Goal: Task Accomplishment & Management: Manage account settings

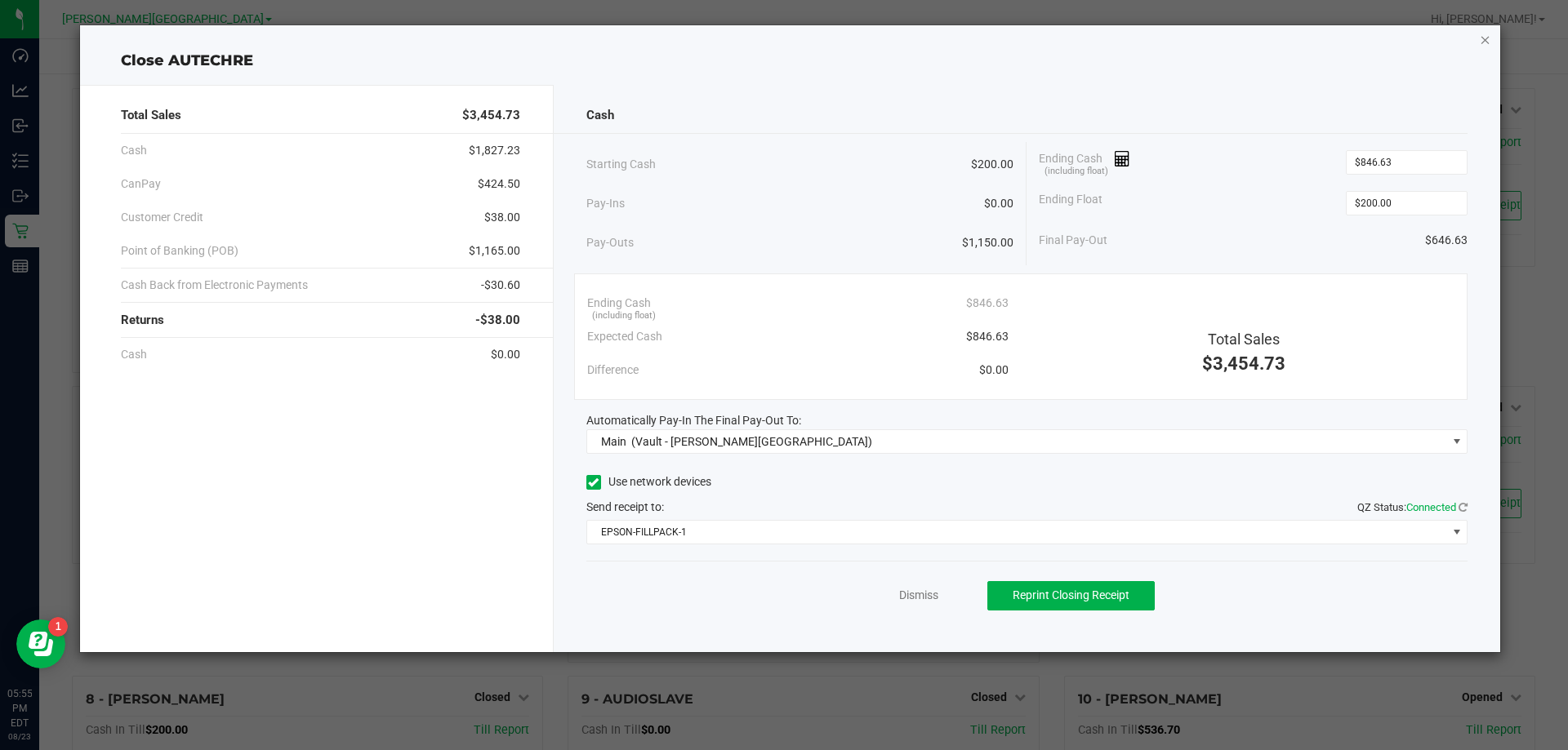
click at [1481, 37] on icon "button" at bounding box center [1484, 39] width 11 height 19
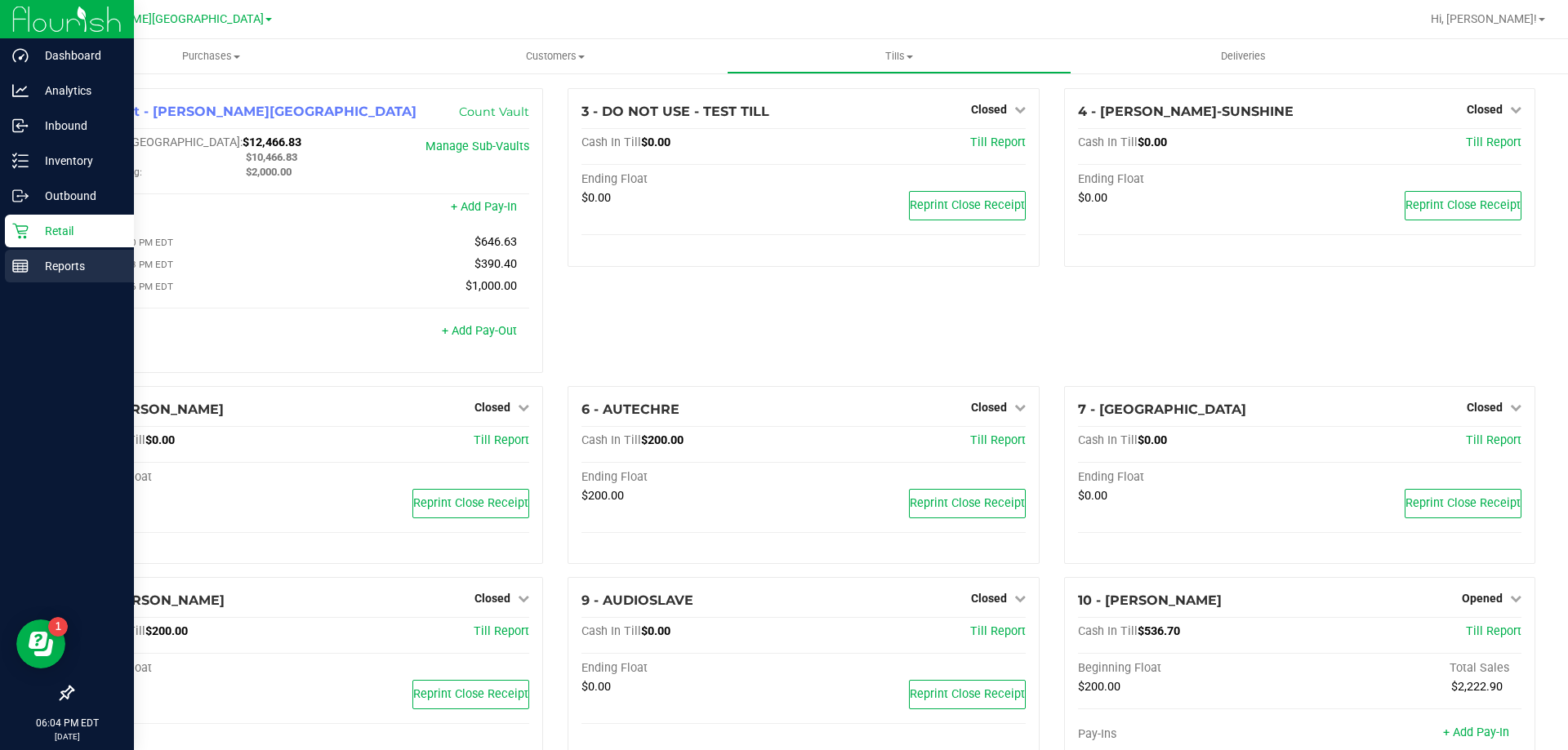
click at [57, 262] on p "Reports" at bounding box center [78, 266] width 98 height 19
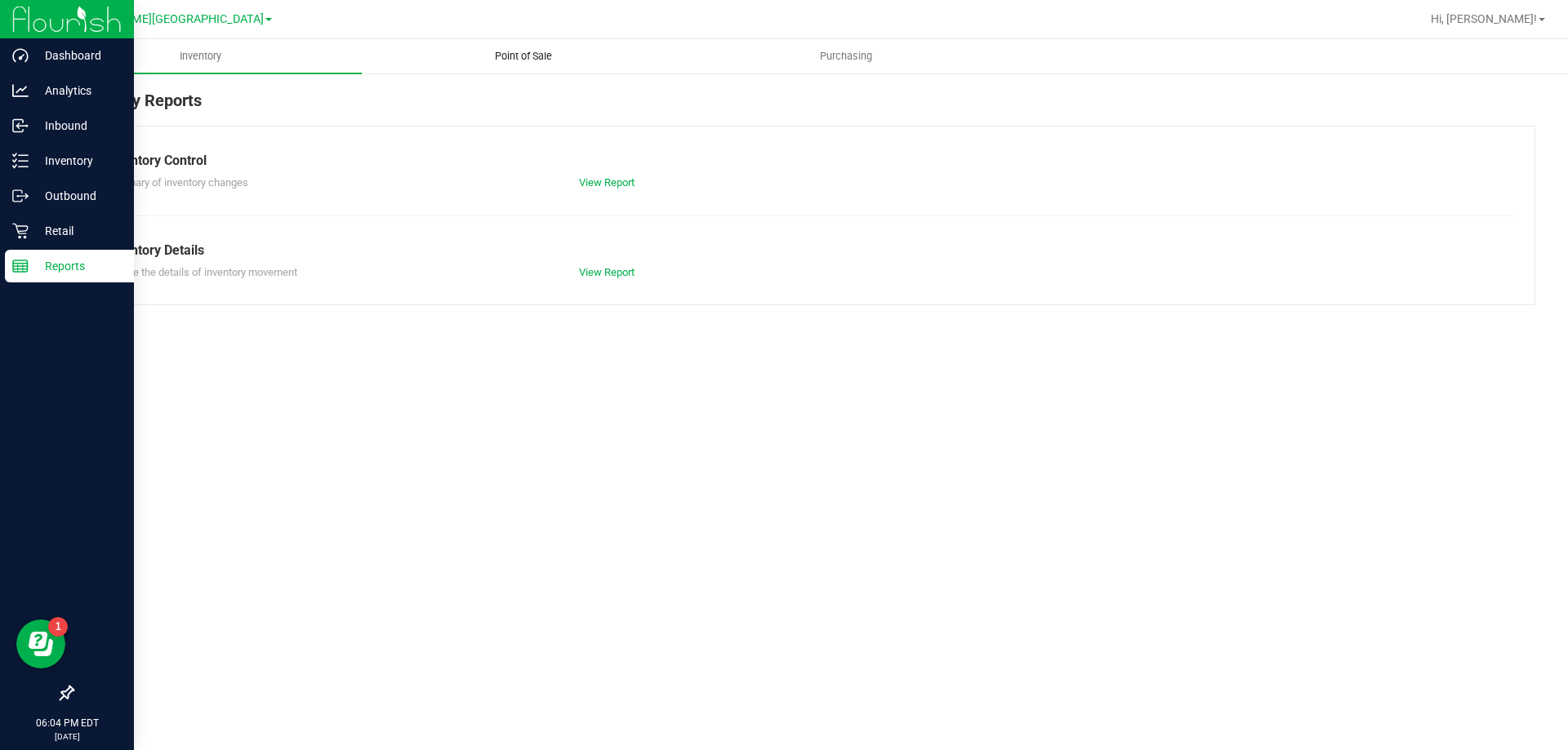
click at [535, 58] on span "Point of Sale" at bounding box center [524, 56] width 101 height 15
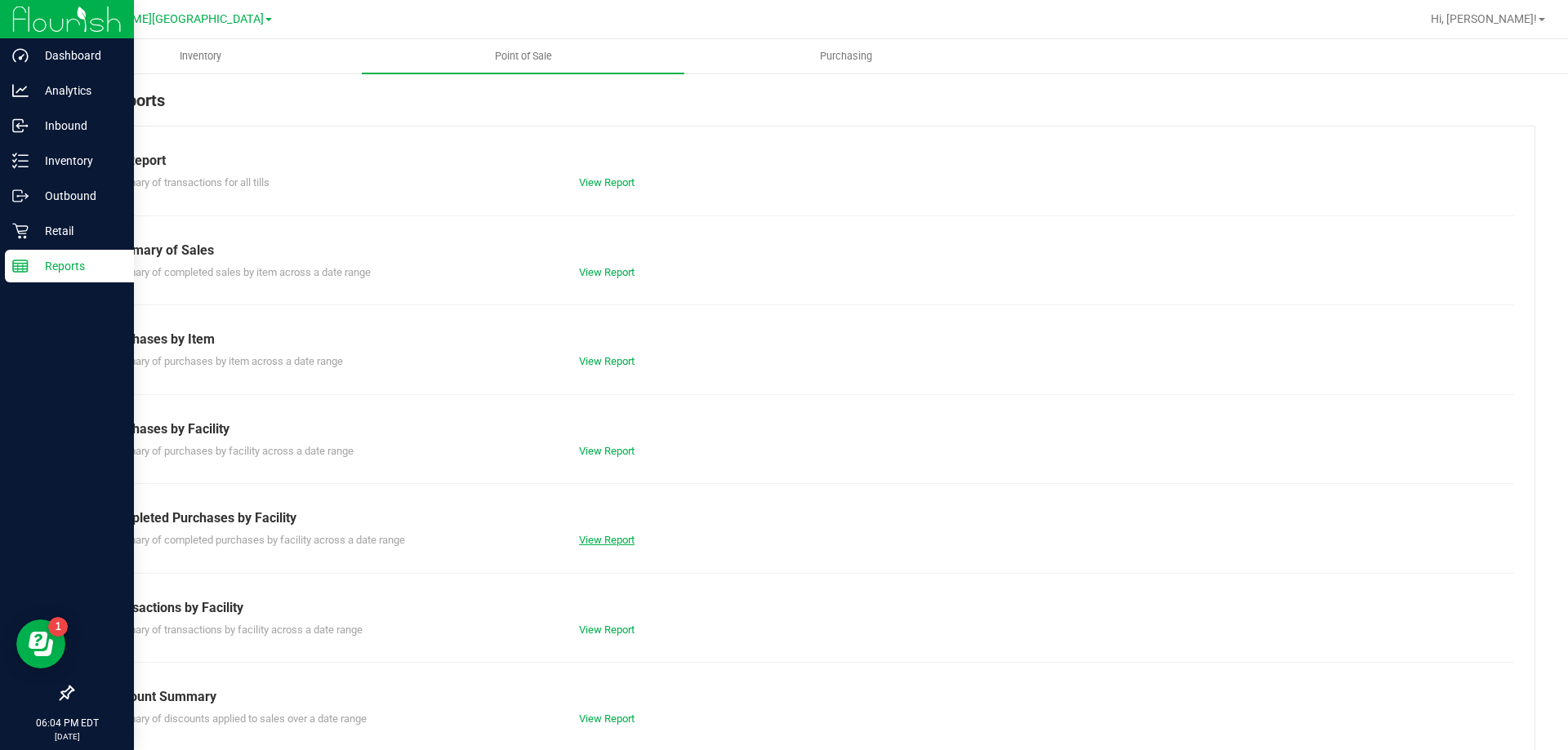
click at [606, 541] on link "View Report" at bounding box center [607, 540] width 56 height 12
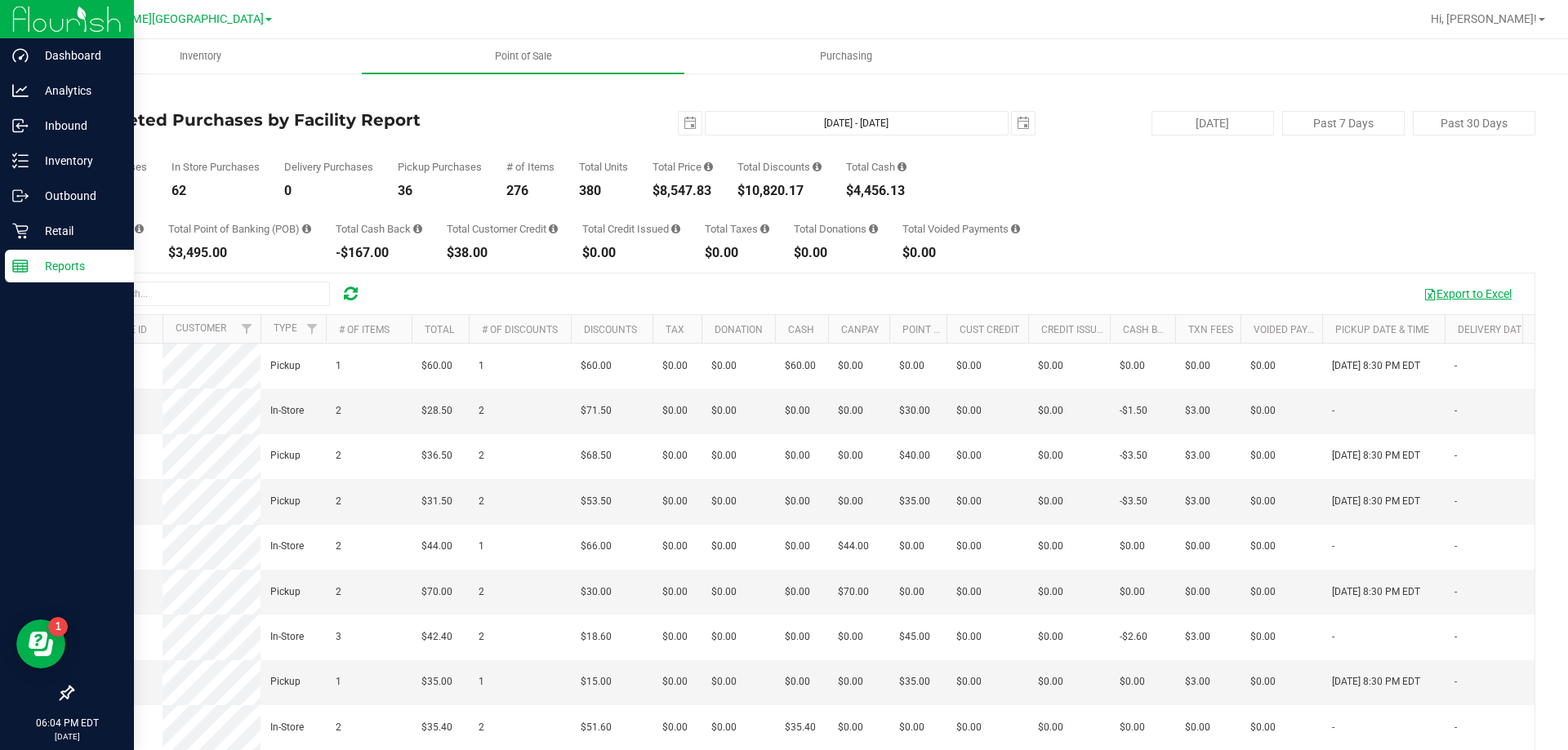
click at [1471, 292] on button "Export to Excel" at bounding box center [1467, 294] width 110 height 28
click at [679, 131] on span "select" at bounding box center [690, 123] width 23 height 23
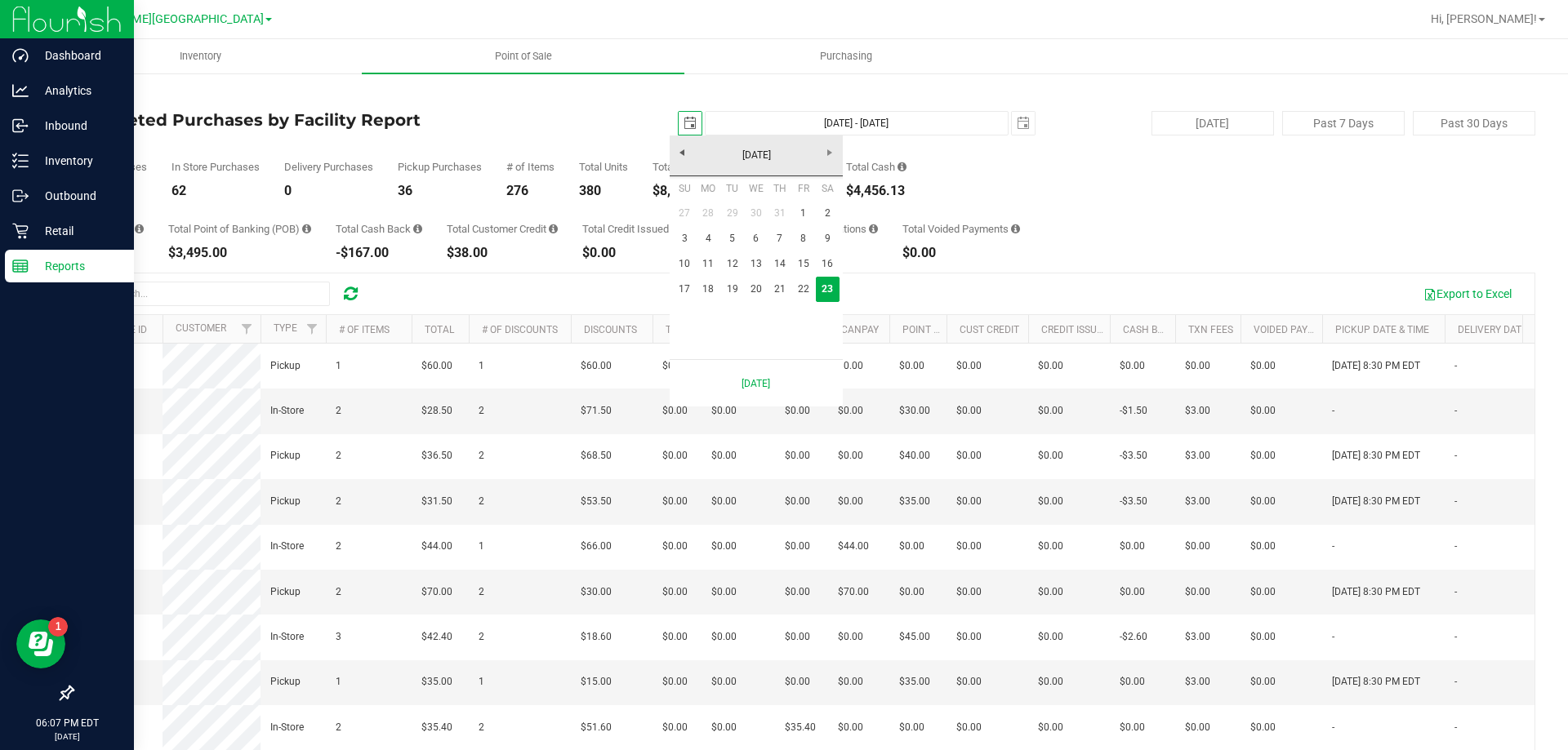
scroll to position [0, 41]
click at [808, 292] on link "22" at bounding box center [802, 289] width 24 height 25
type input "[DATE]"
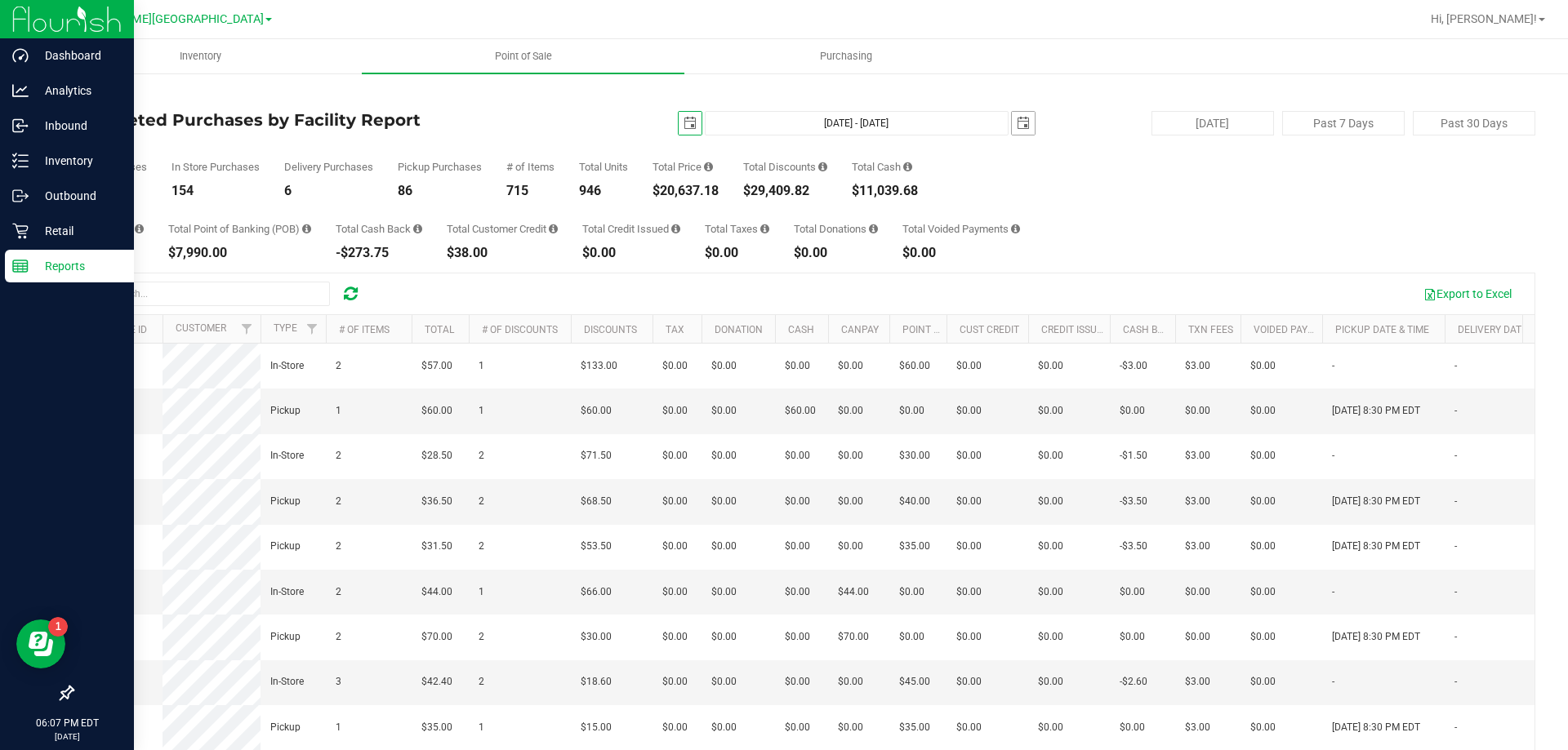
click at [1022, 115] on span "select" at bounding box center [1023, 123] width 23 height 23
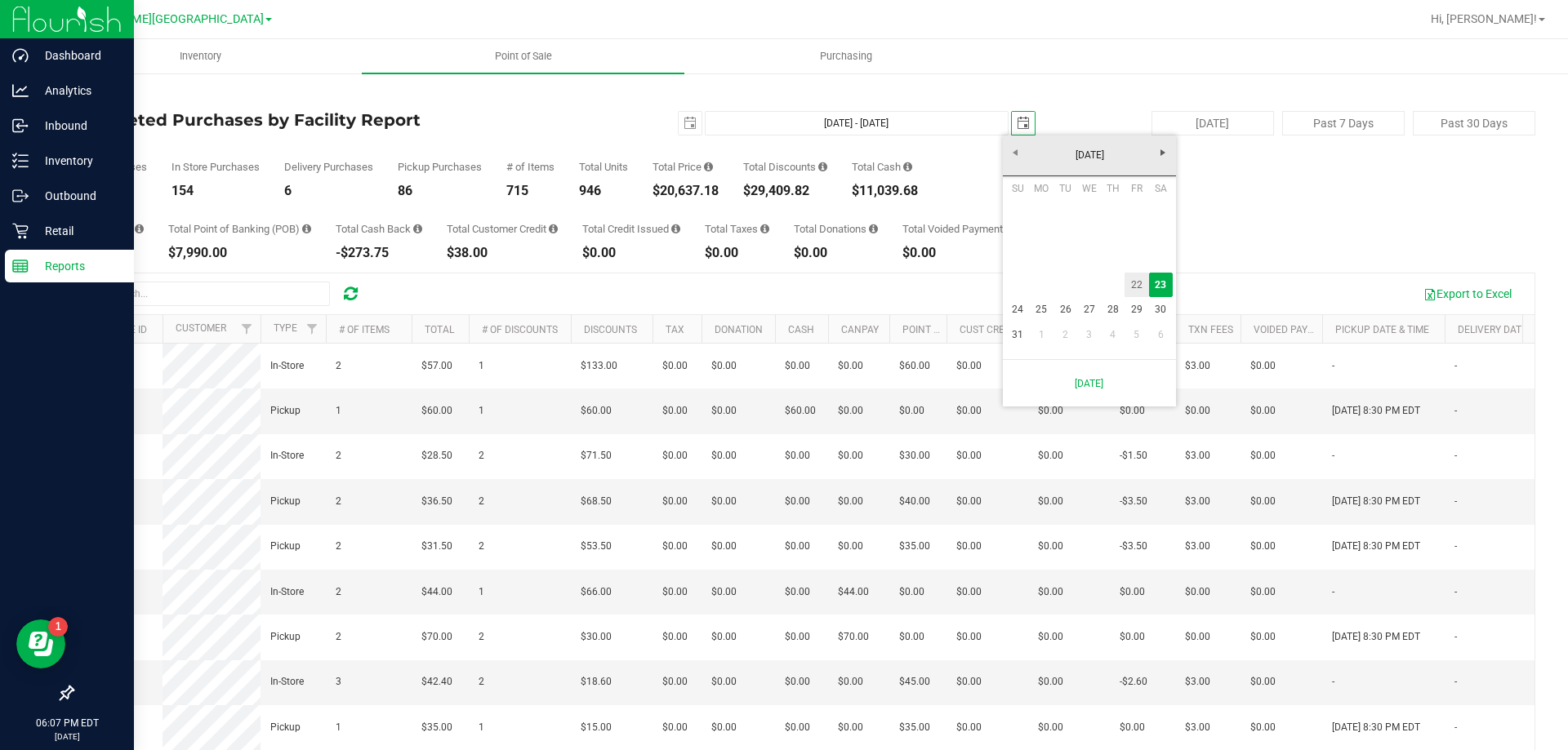
click at [1135, 295] on link "22" at bounding box center [1136, 285] width 24 height 25
type input "[DATE] - [DATE]"
type input "[DATE]"
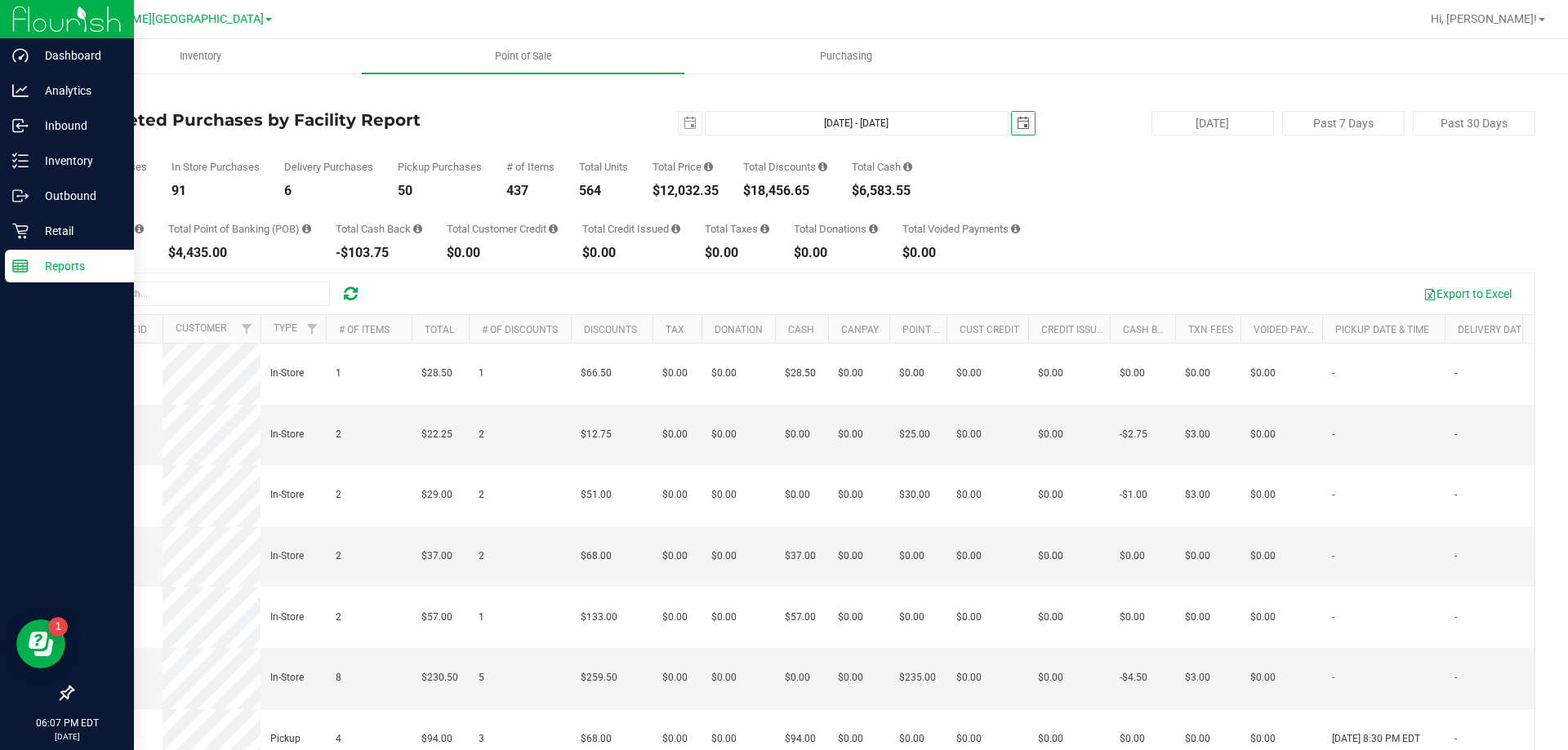
click at [1011, 132] on span "select" at bounding box center [1023, 123] width 23 height 23
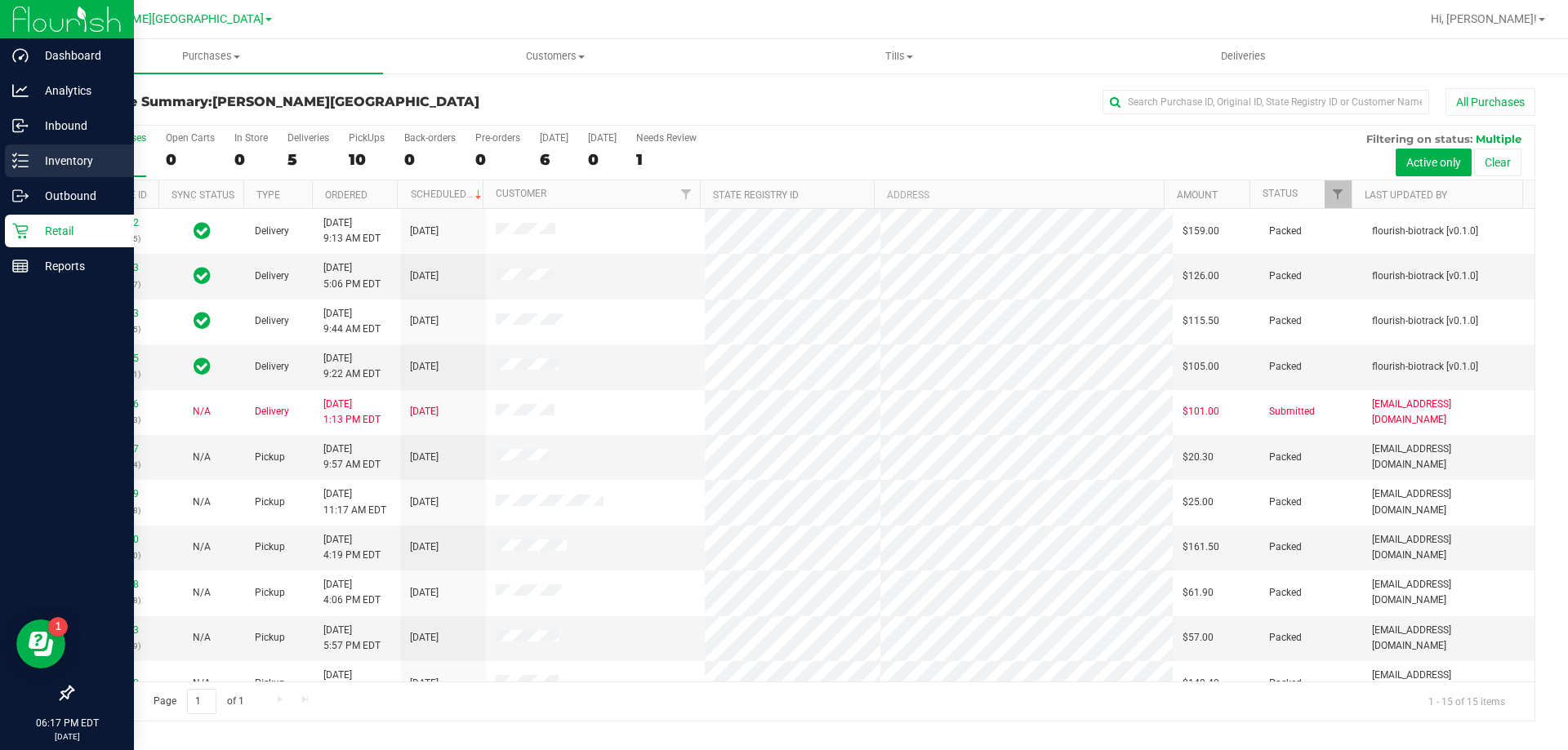
click at [77, 161] on p "Inventory" at bounding box center [78, 160] width 98 height 19
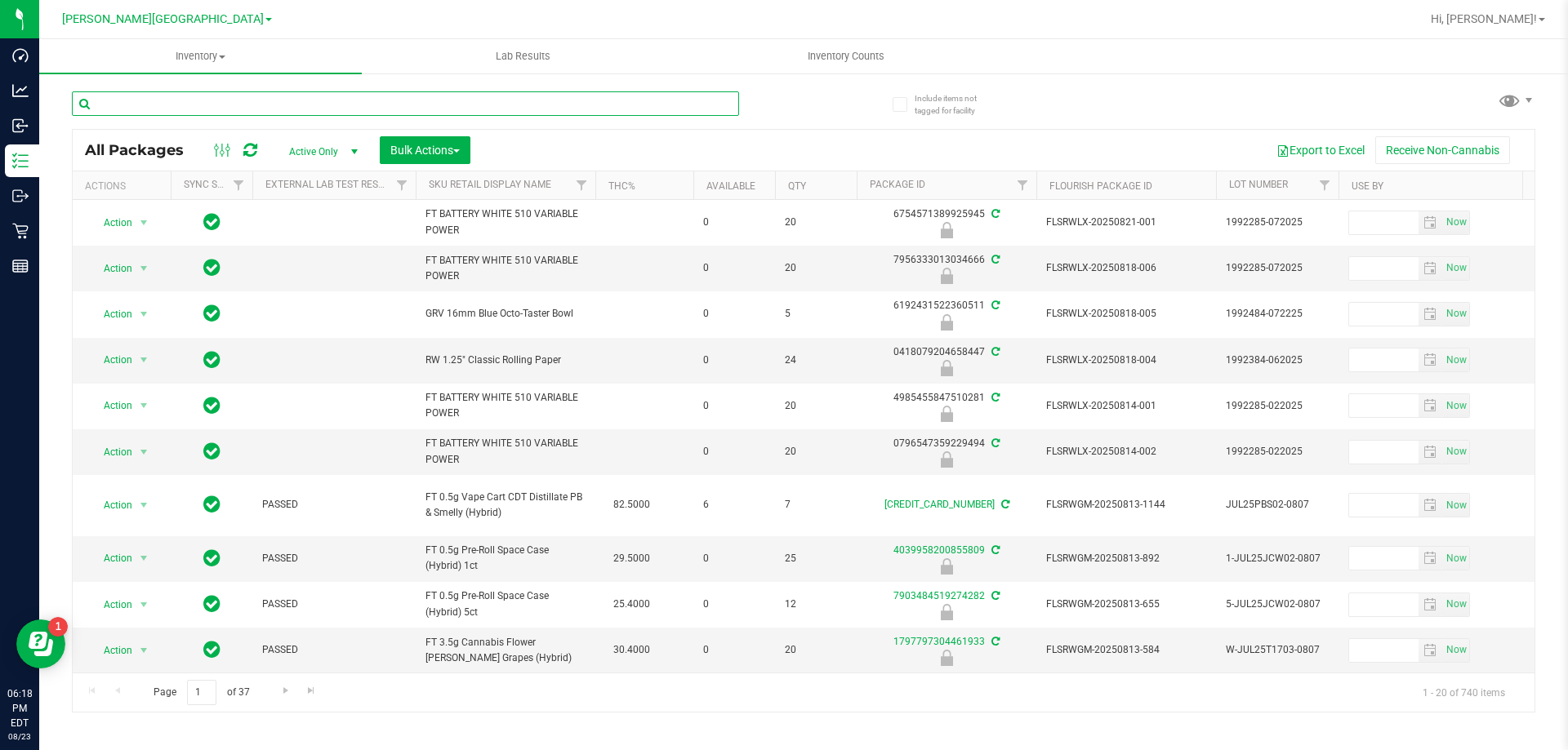
click at [135, 105] on input "text" at bounding box center [405, 104] width 667 height 24
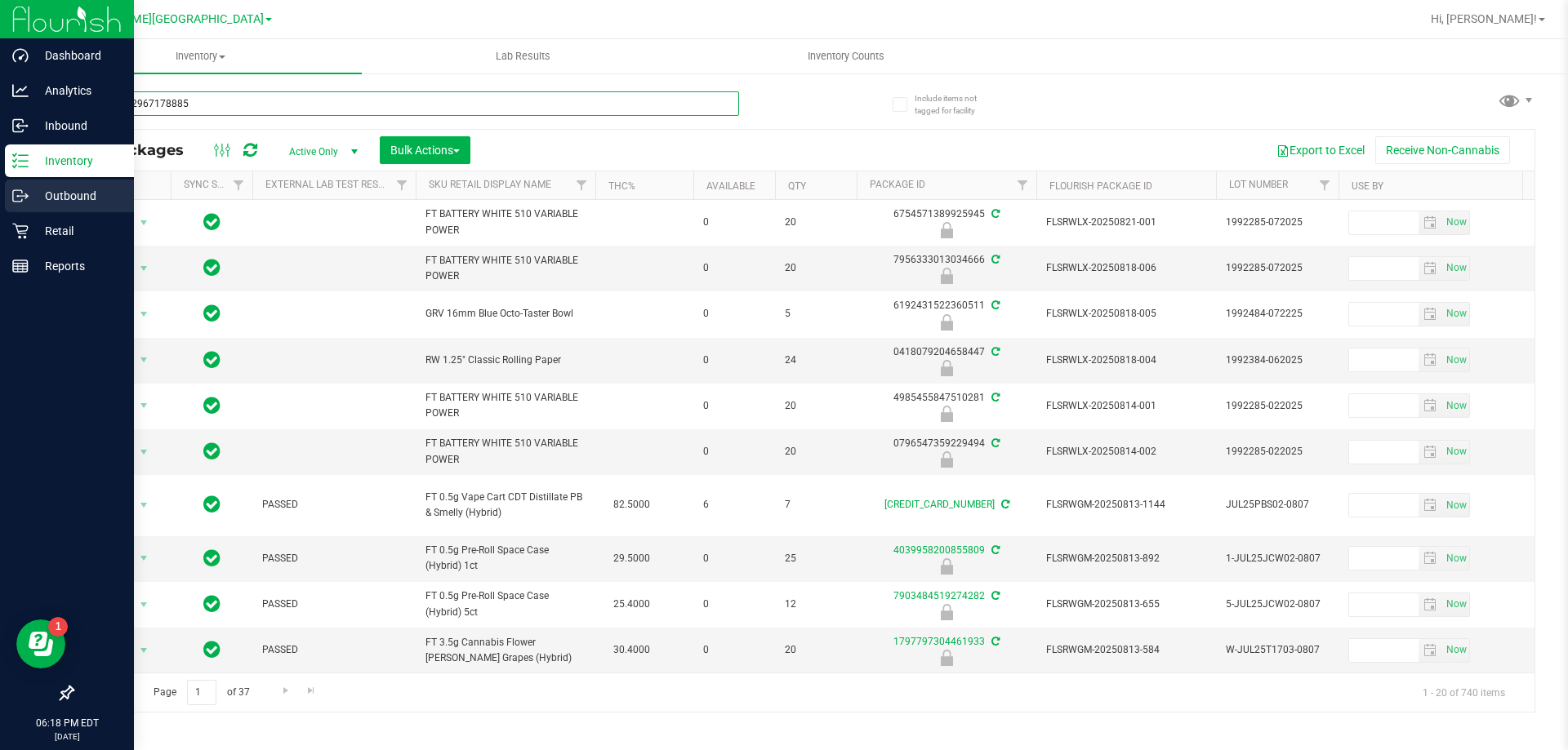
type input "7136092967178885"
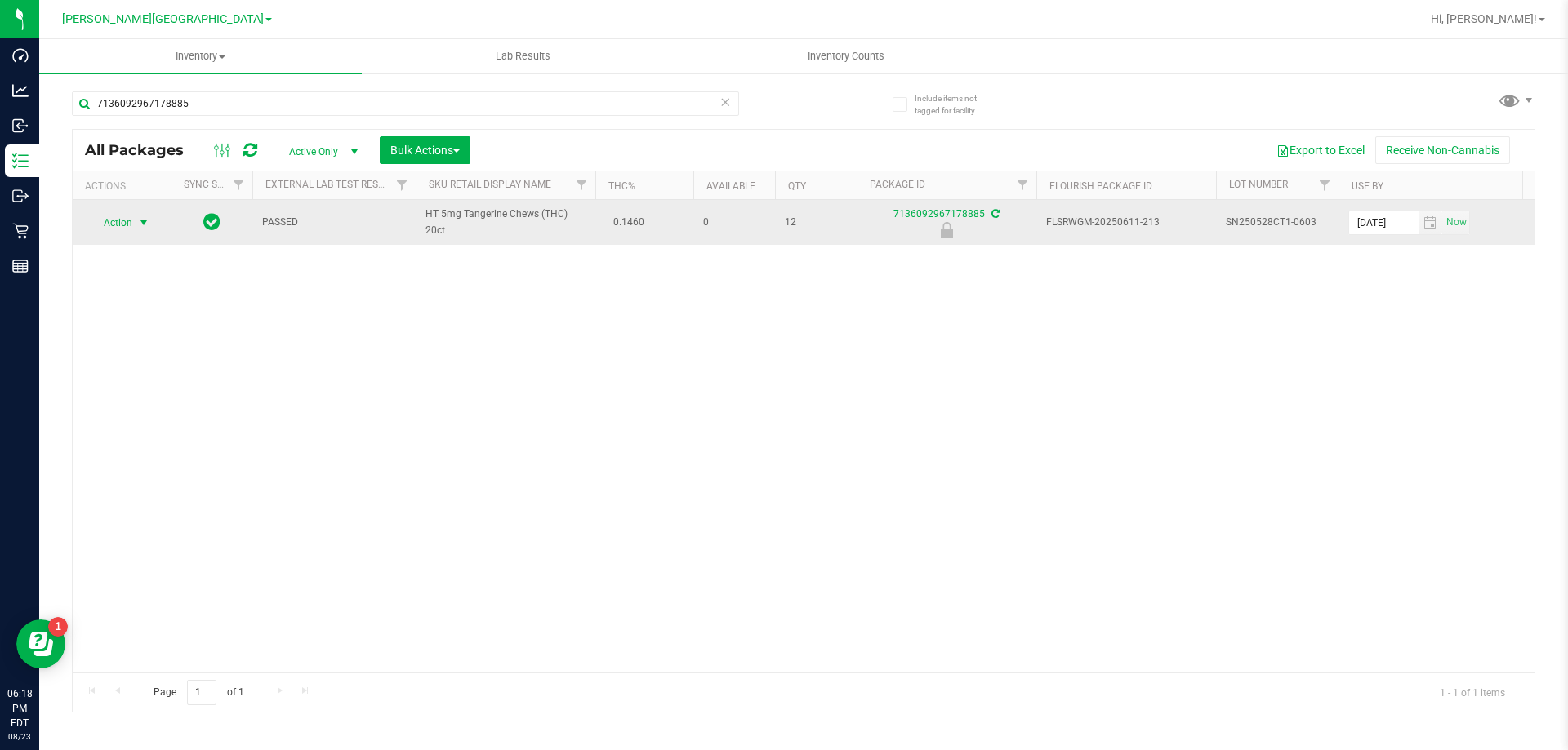
click at [138, 227] on span "select" at bounding box center [143, 222] width 13 height 13
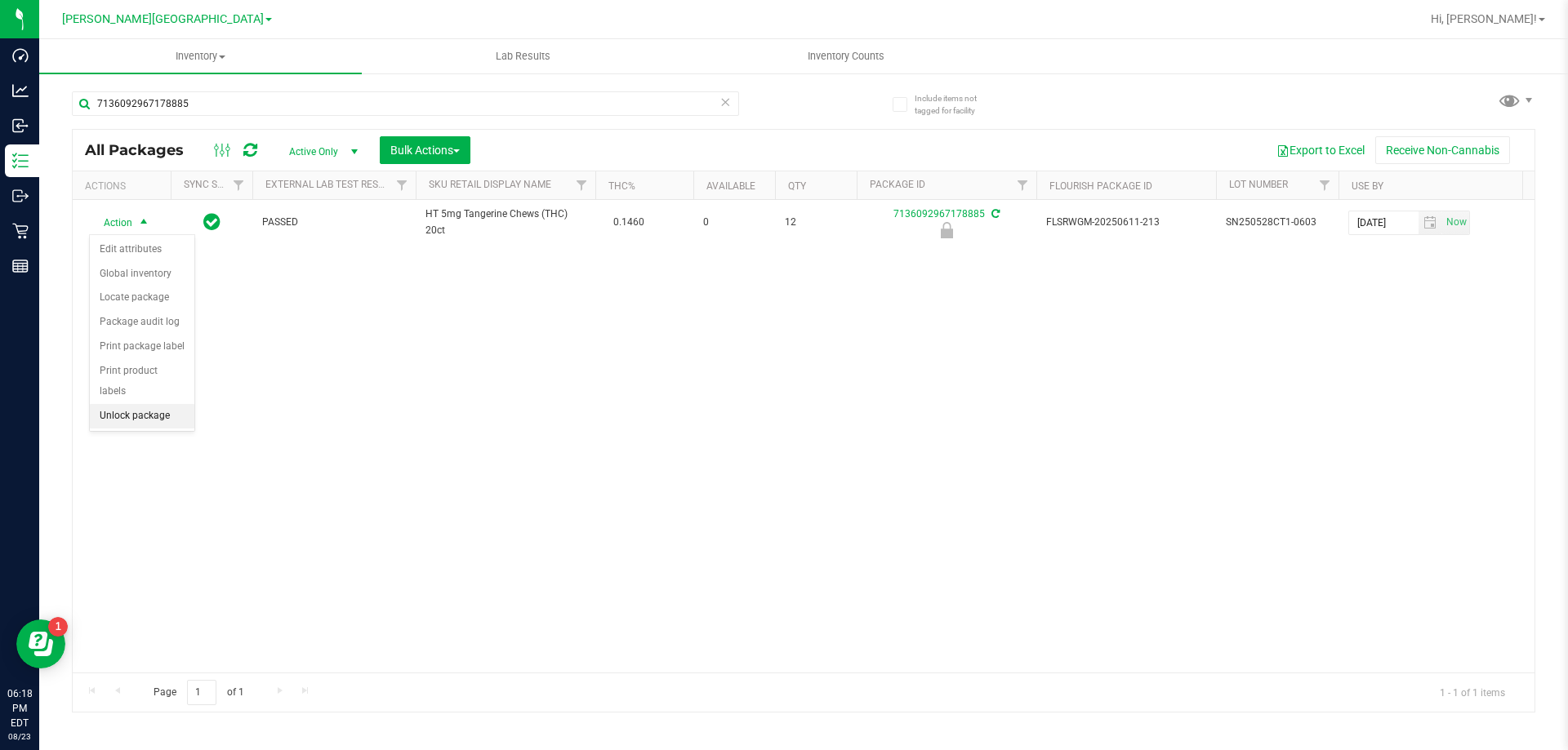
click at [175, 404] on li "Unlock package" at bounding box center [142, 416] width 105 height 24
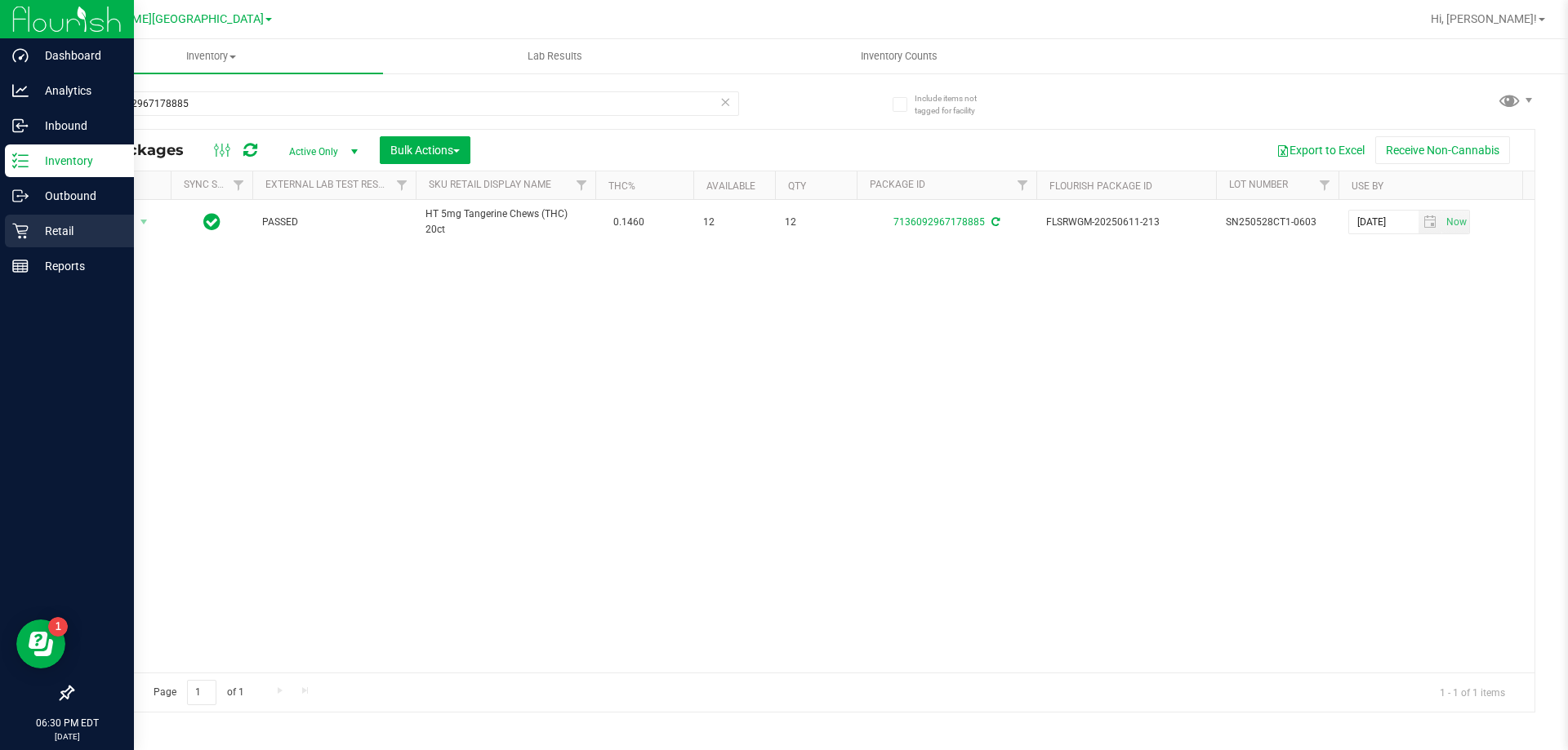
click at [57, 240] on p "Retail" at bounding box center [78, 231] width 98 height 19
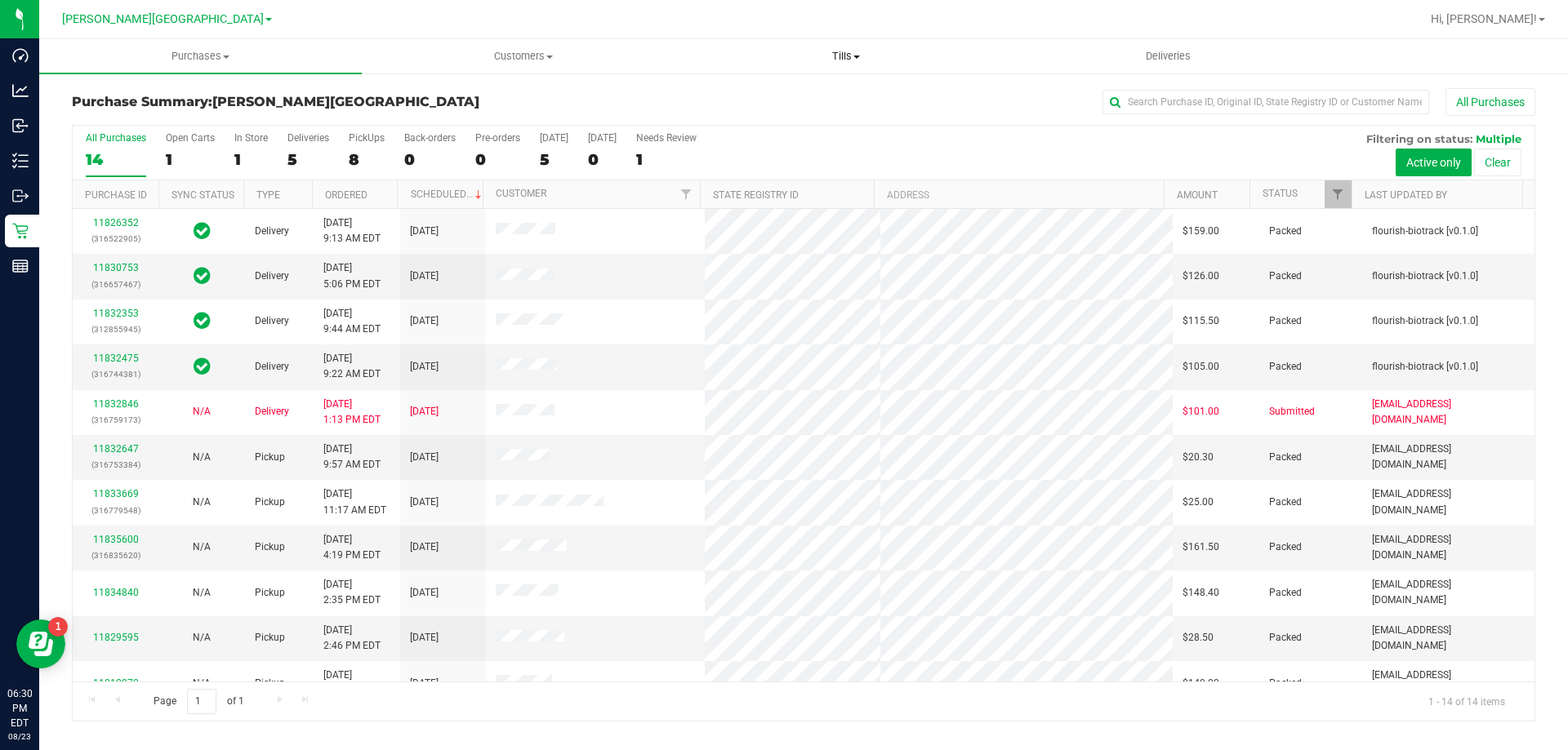
click at [837, 55] on span "Tills" at bounding box center [845, 56] width 321 height 15
click at [715, 94] on span "Manage tills" at bounding box center [739, 98] width 111 height 14
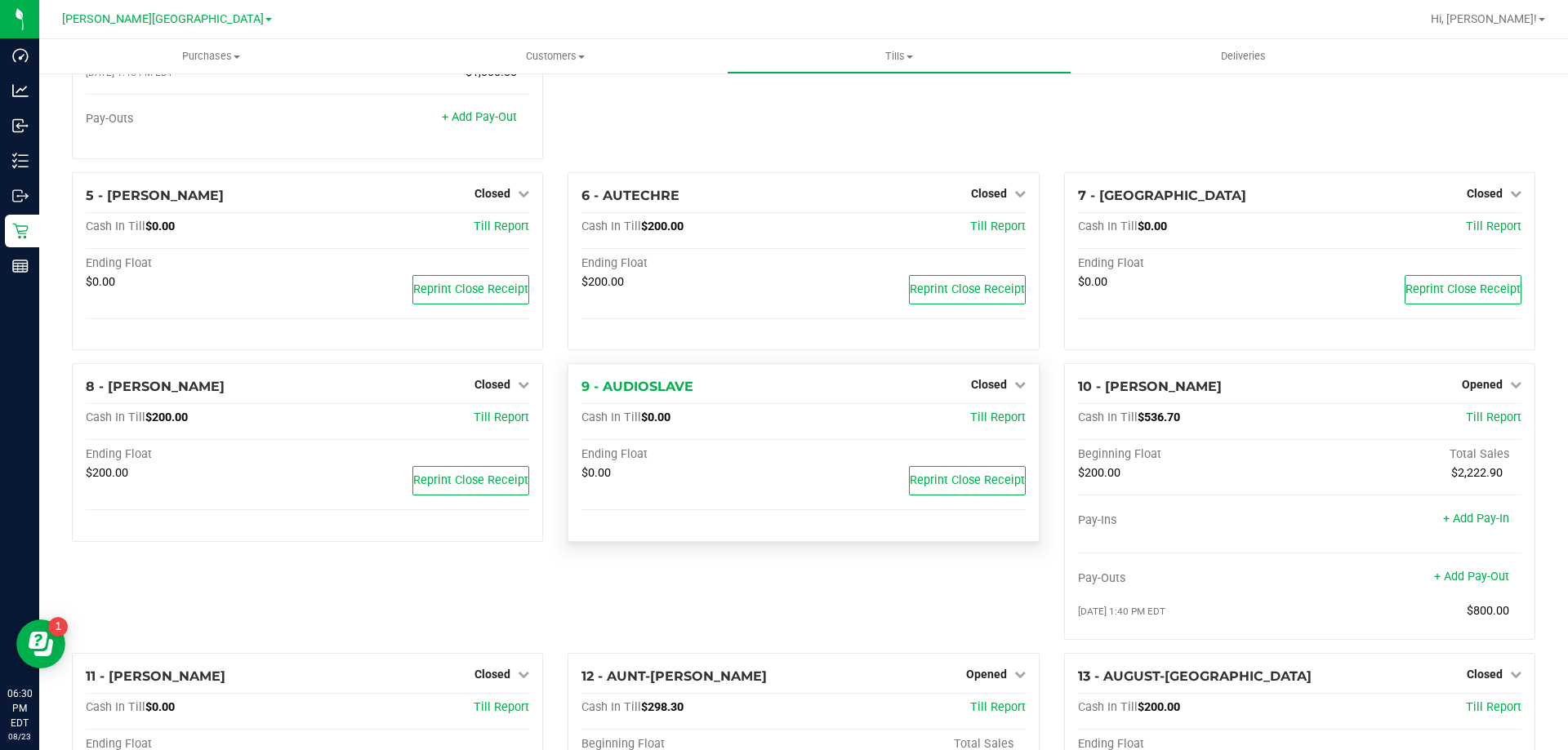
scroll to position [245, 0]
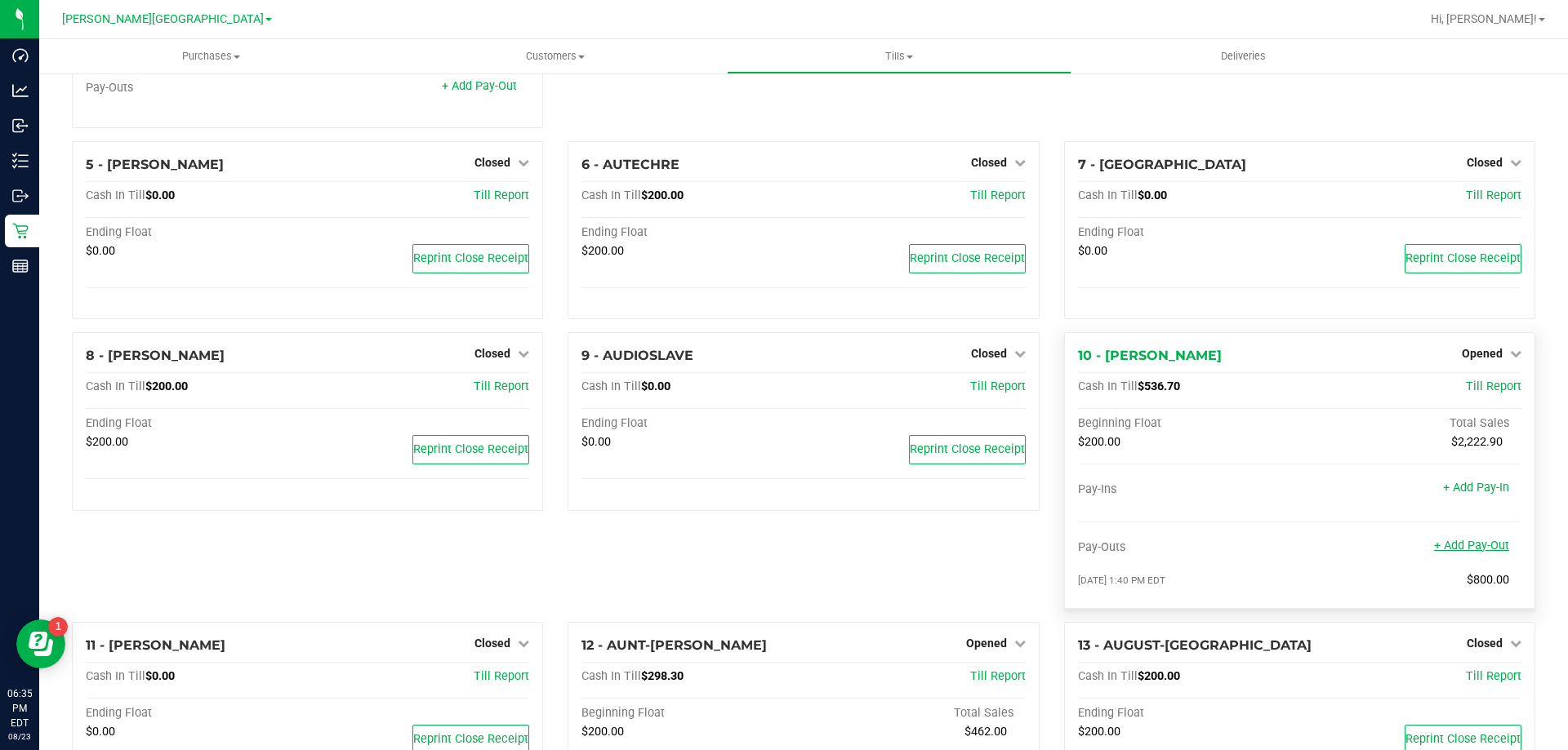
click at [1463, 553] on link "+ Add Pay-Out" at bounding box center [1471, 546] width 75 height 14
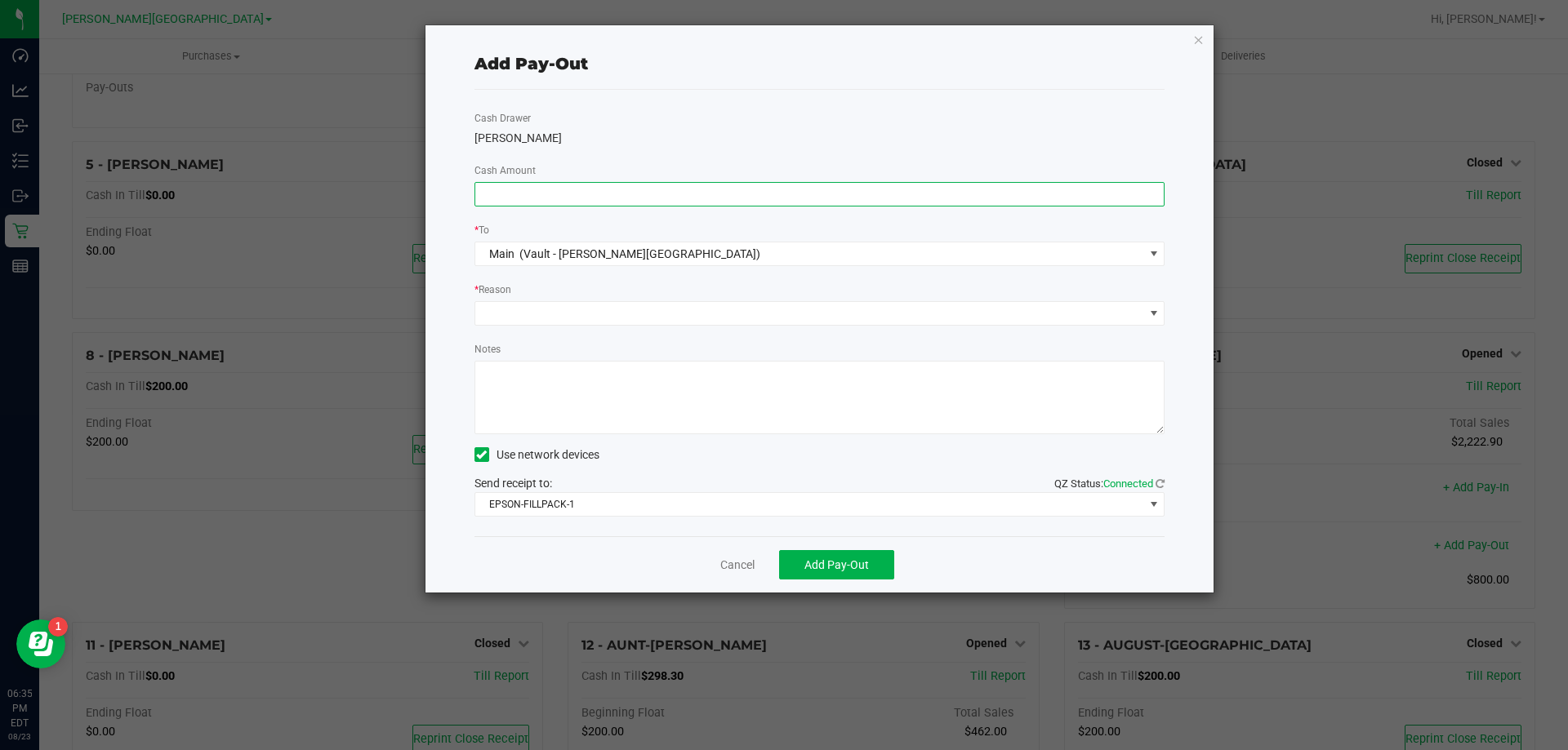
click at [546, 186] on input at bounding box center [819, 194] width 689 height 23
type input "$300.00"
click at [1152, 318] on span at bounding box center [1153, 313] width 13 height 13
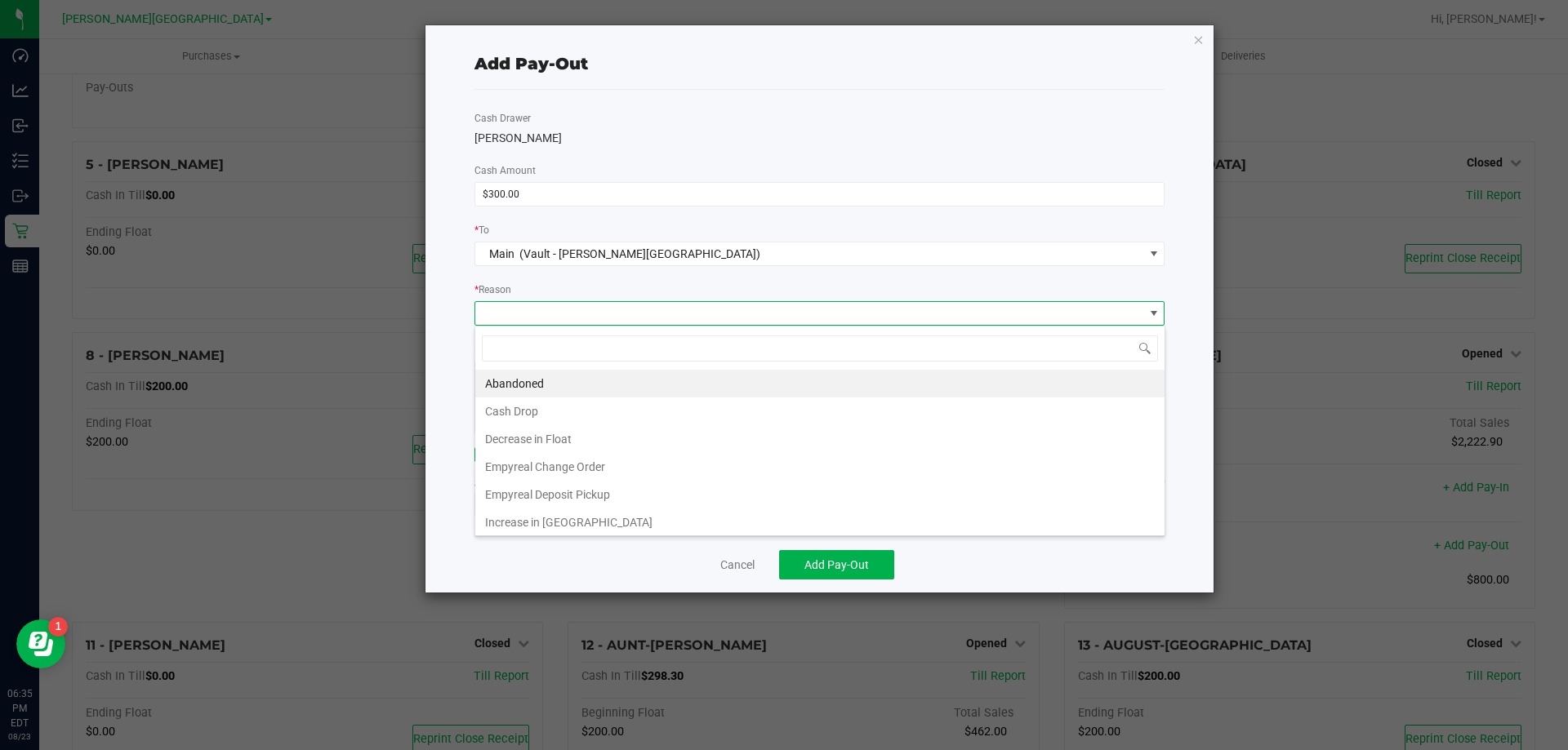
scroll to position [24, 690]
click at [530, 407] on li "Cash Drop" at bounding box center [819, 411] width 689 height 28
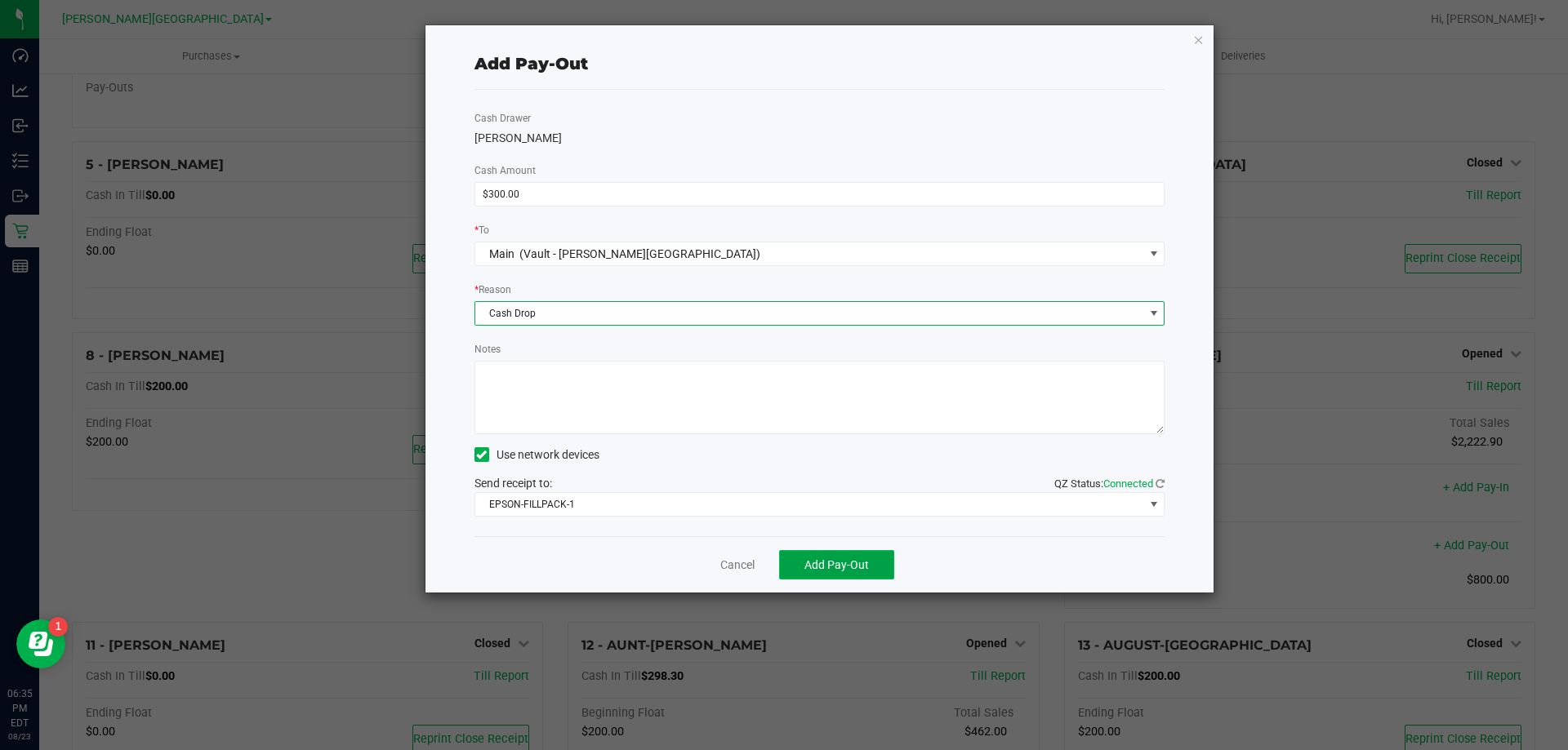
click at [866, 571] on span "Add Pay-Out" at bounding box center [836, 564] width 64 height 13
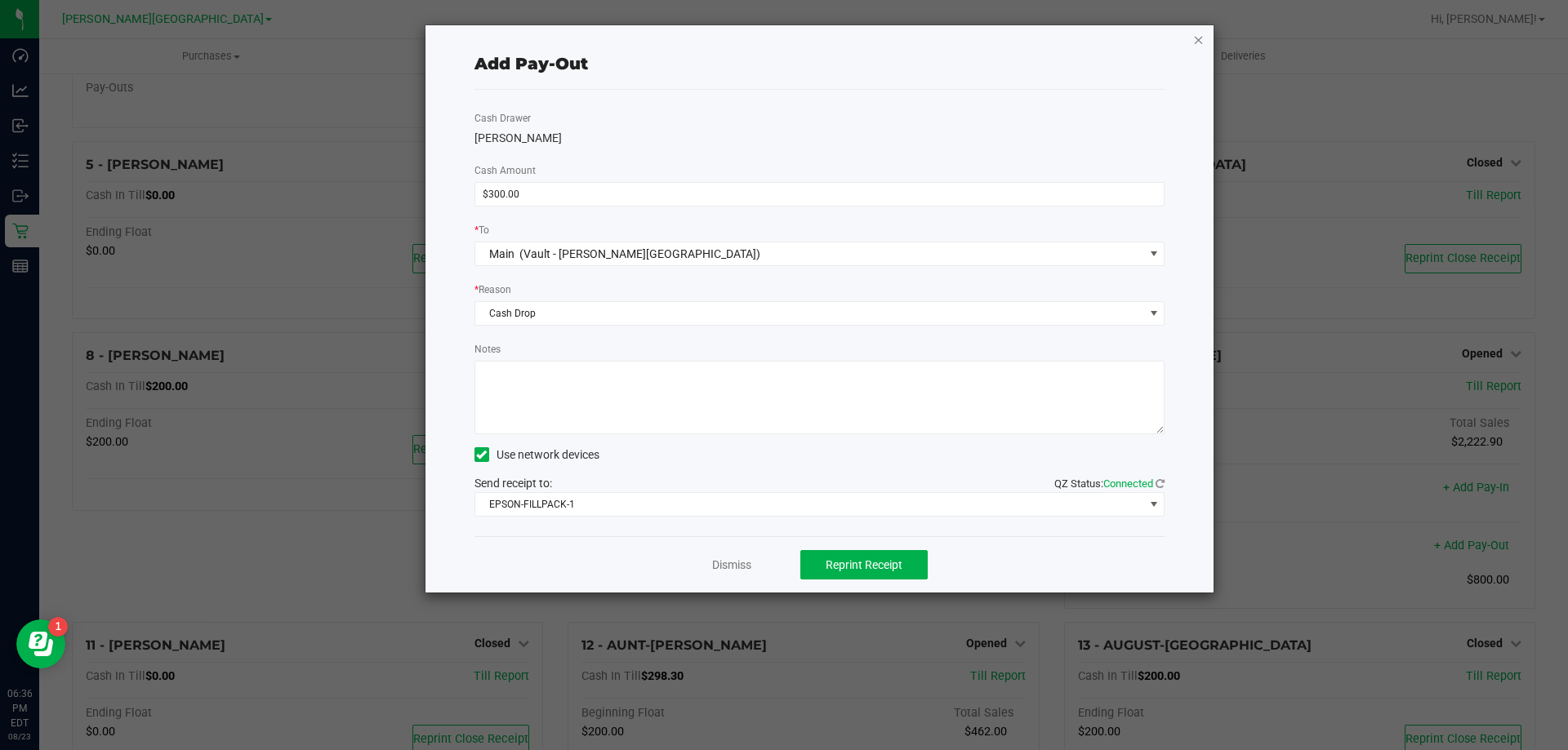
click at [1201, 32] on icon "button" at bounding box center [1198, 39] width 11 height 19
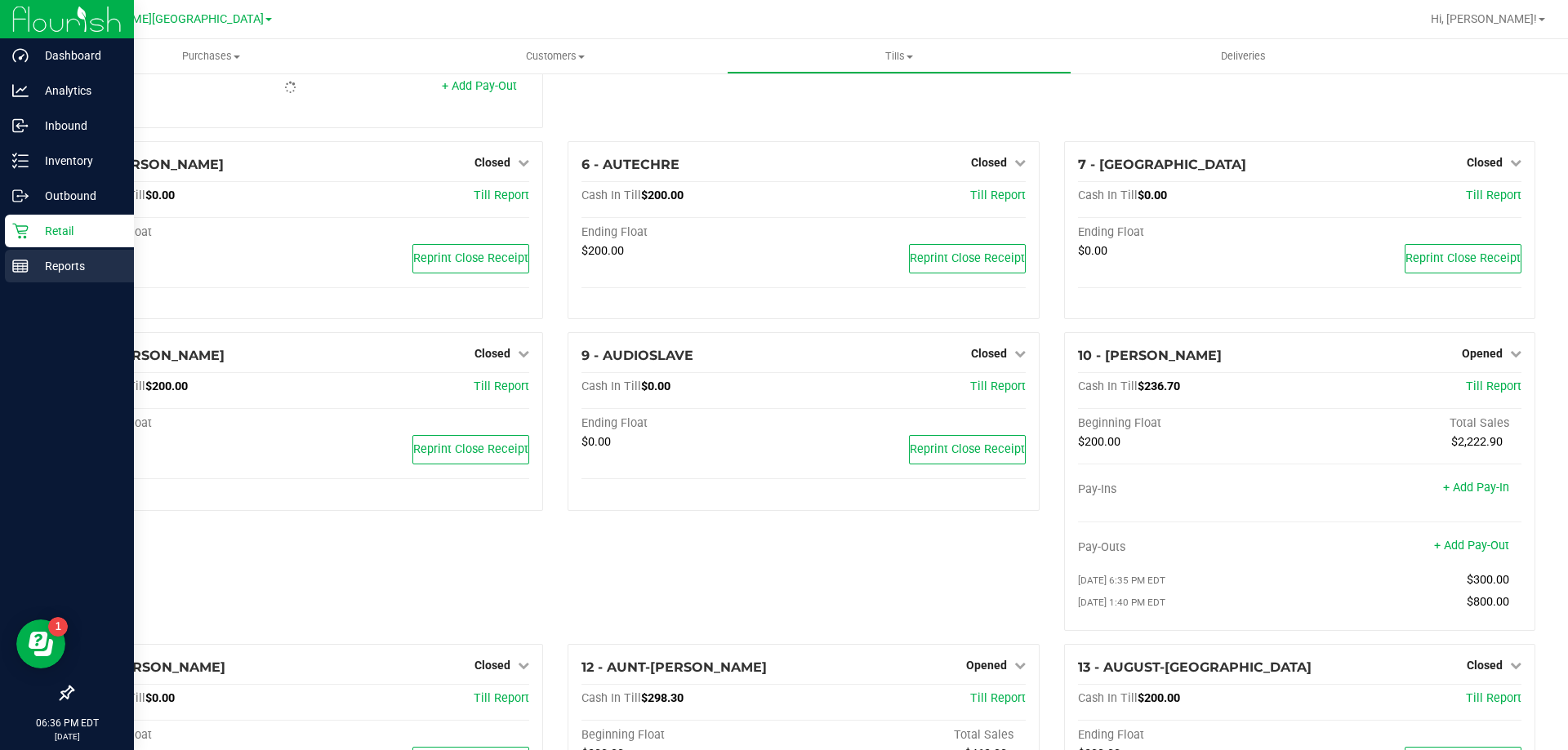
click at [76, 267] on p "Reports" at bounding box center [78, 266] width 98 height 19
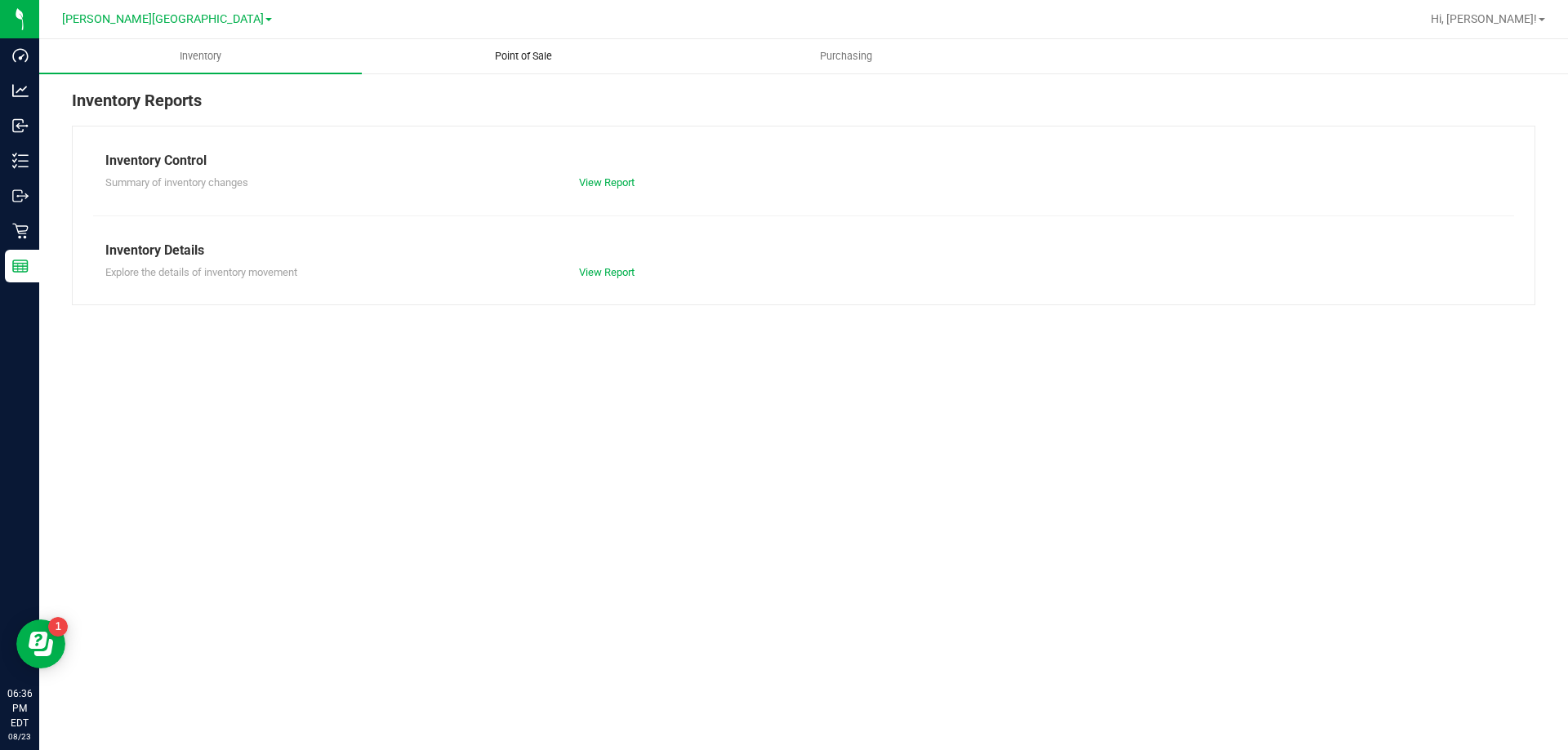
click at [532, 58] on span "Point of Sale" at bounding box center [524, 56] width 101 height 15
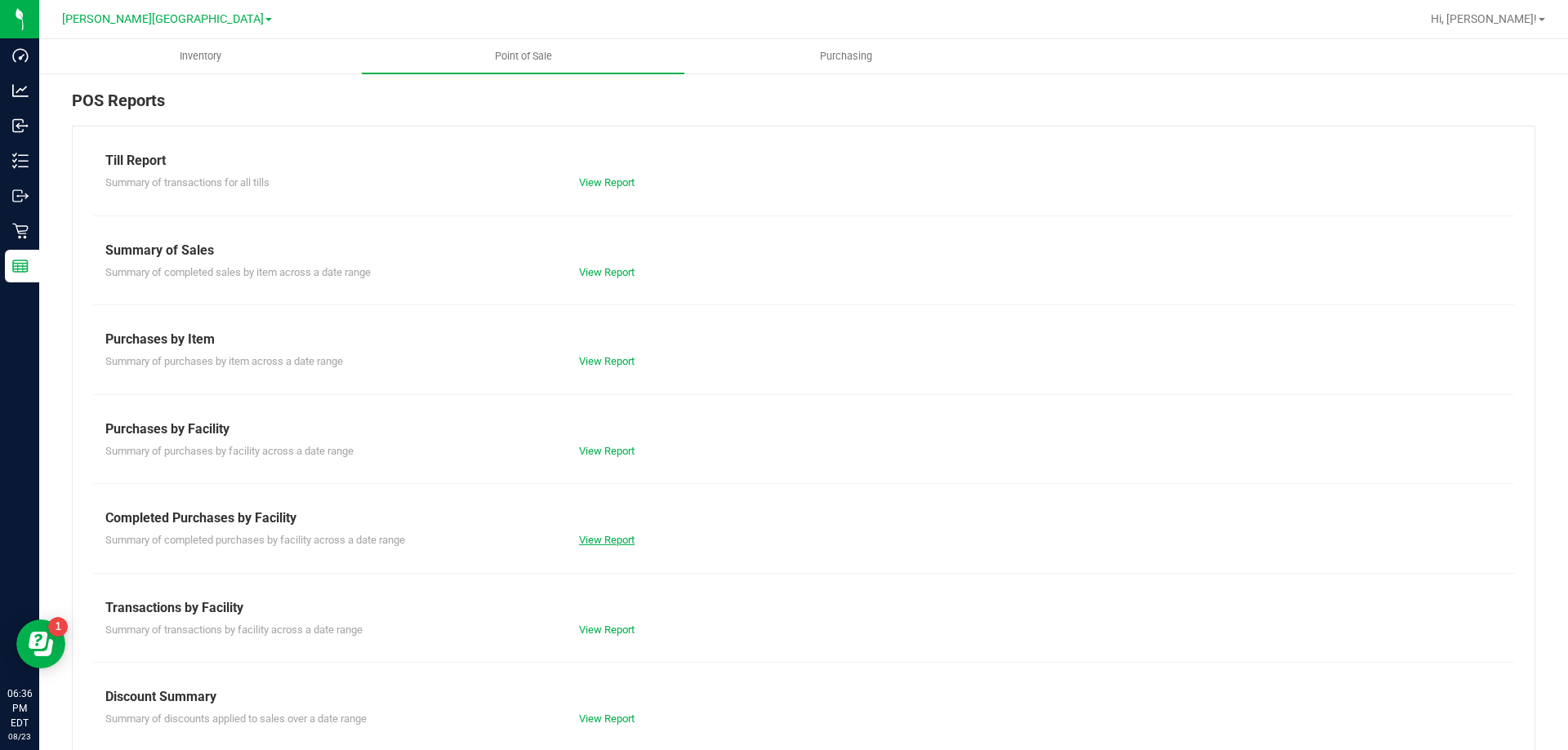
click at [626, 544] on link "View Report" at bounding box center [607, 540] width 56 height 12
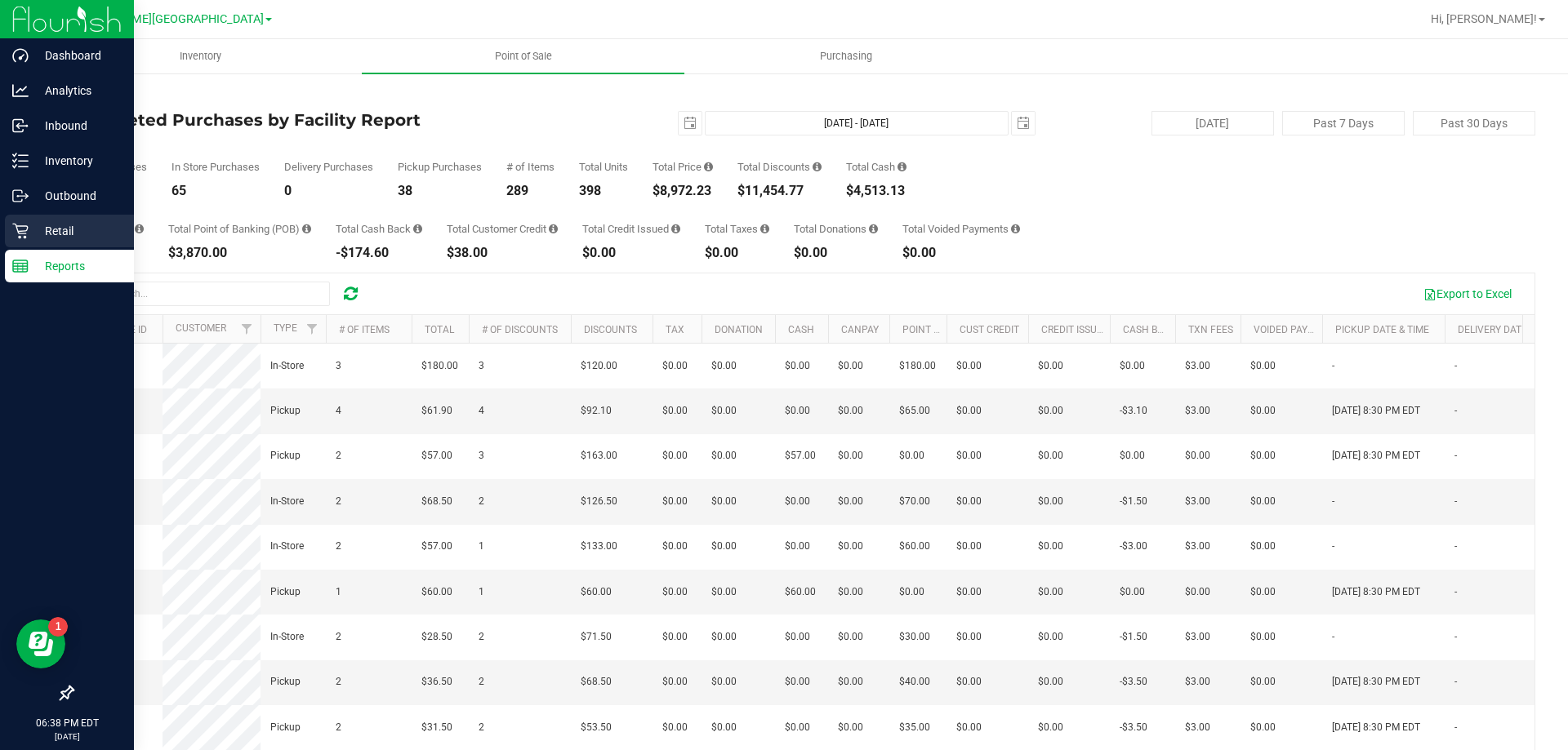
click at [58, 226] on p "Retail" at bounding box center [78, 231] width 98 height 19
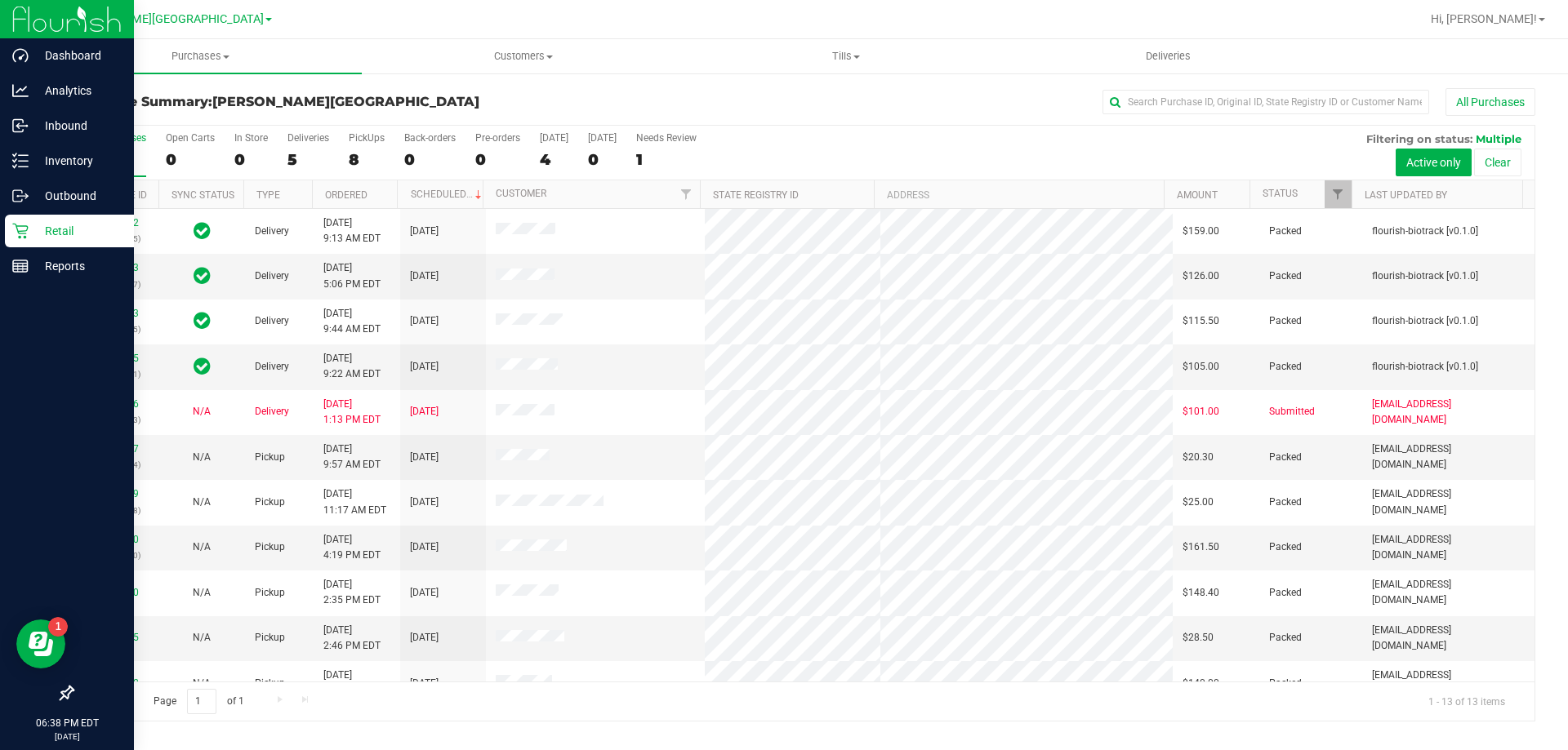
click at [58, 226] on p "Retail" at bounding box center [78, 231] width 98 height 19
